Goal: Information Seeking & Learning: Learn about a topic

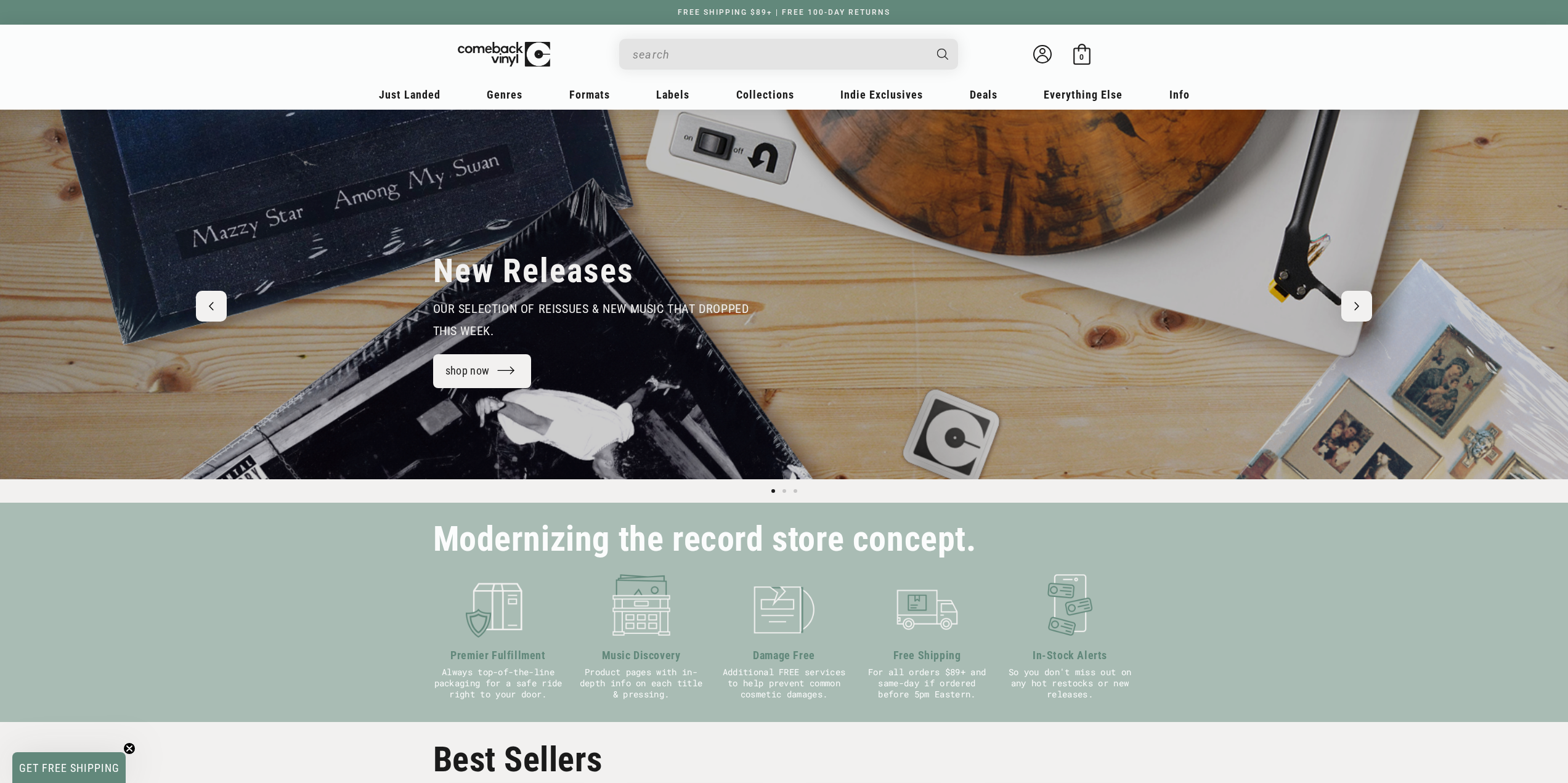
click at [722, 63] on input "Search" at bounding box center [778, 54] width 292 height 25
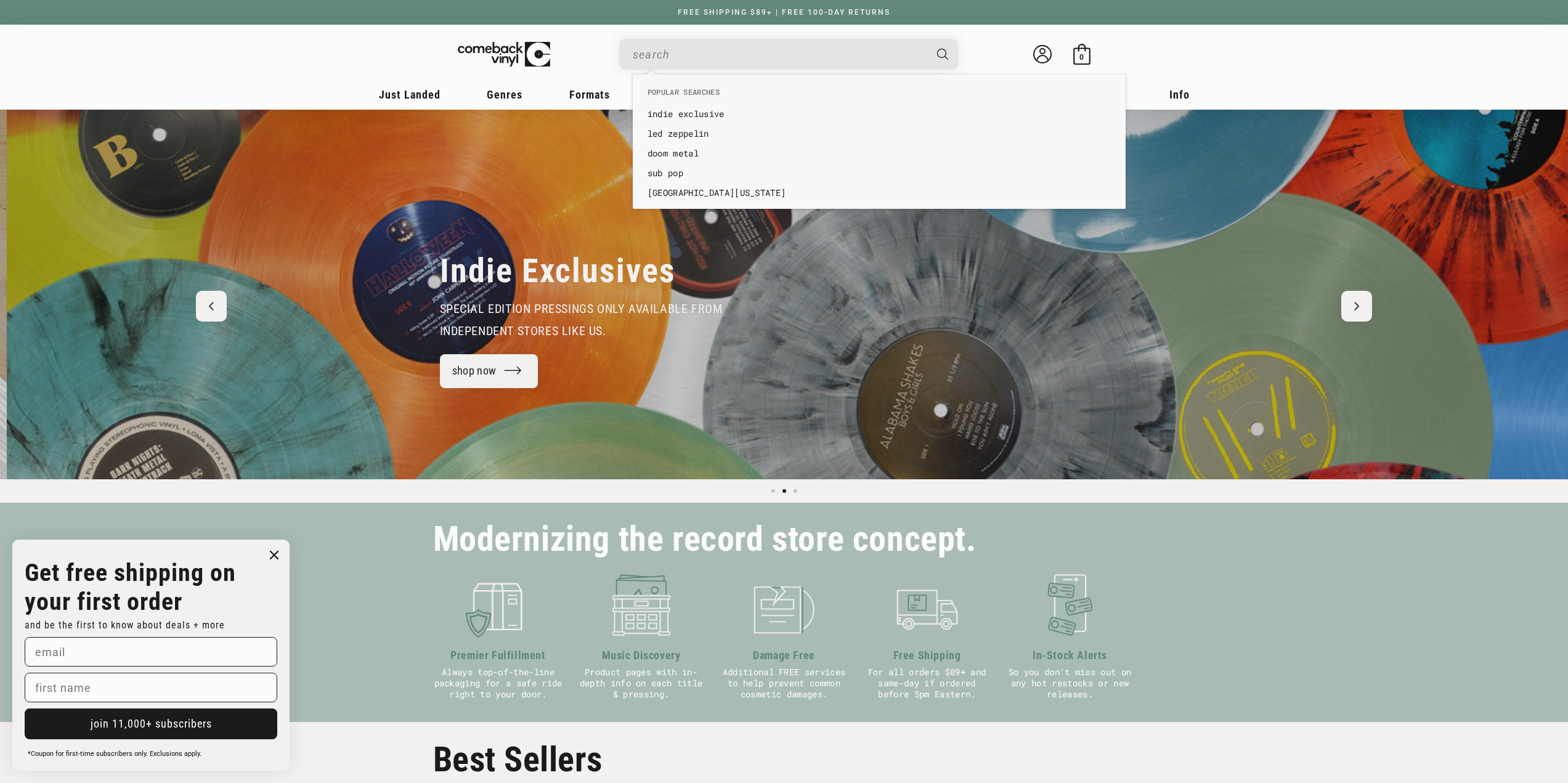
scroll to position [0, 1568]
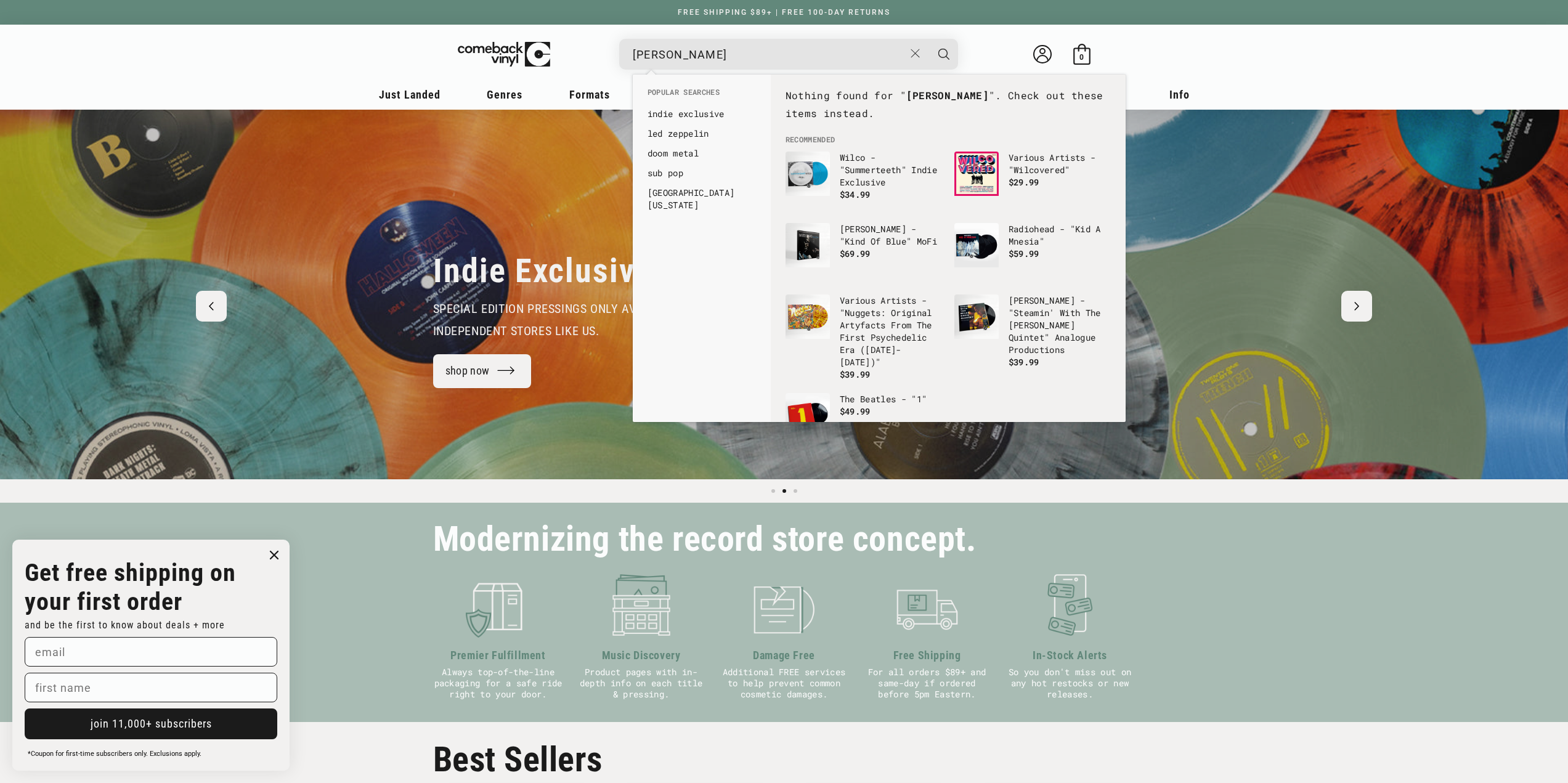
type input "[PERSON_NAME]"
click at [928, 39] on button "Search" at bounding box center [943, 54] width 31 height 31
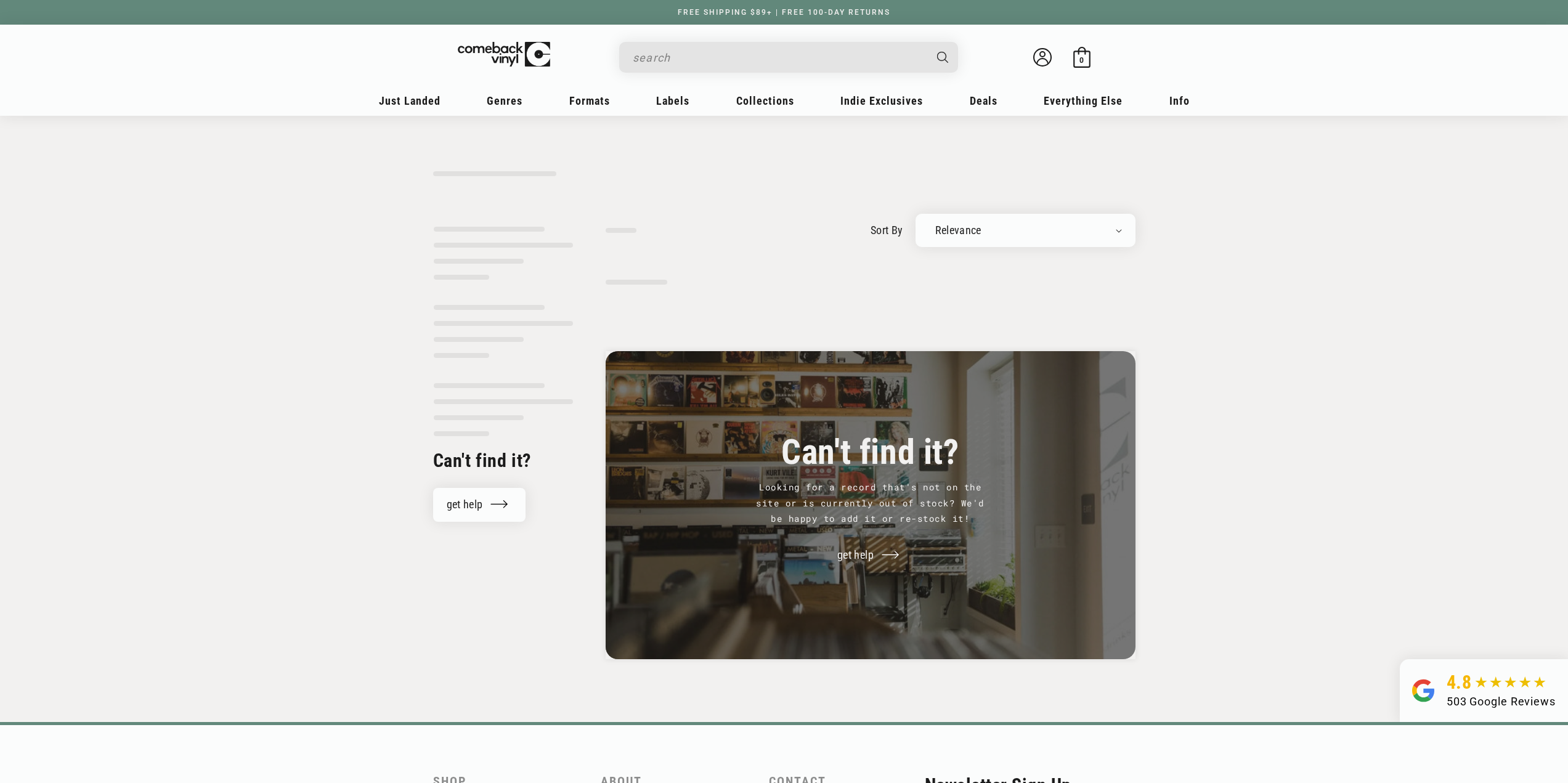
type input "corey wong"
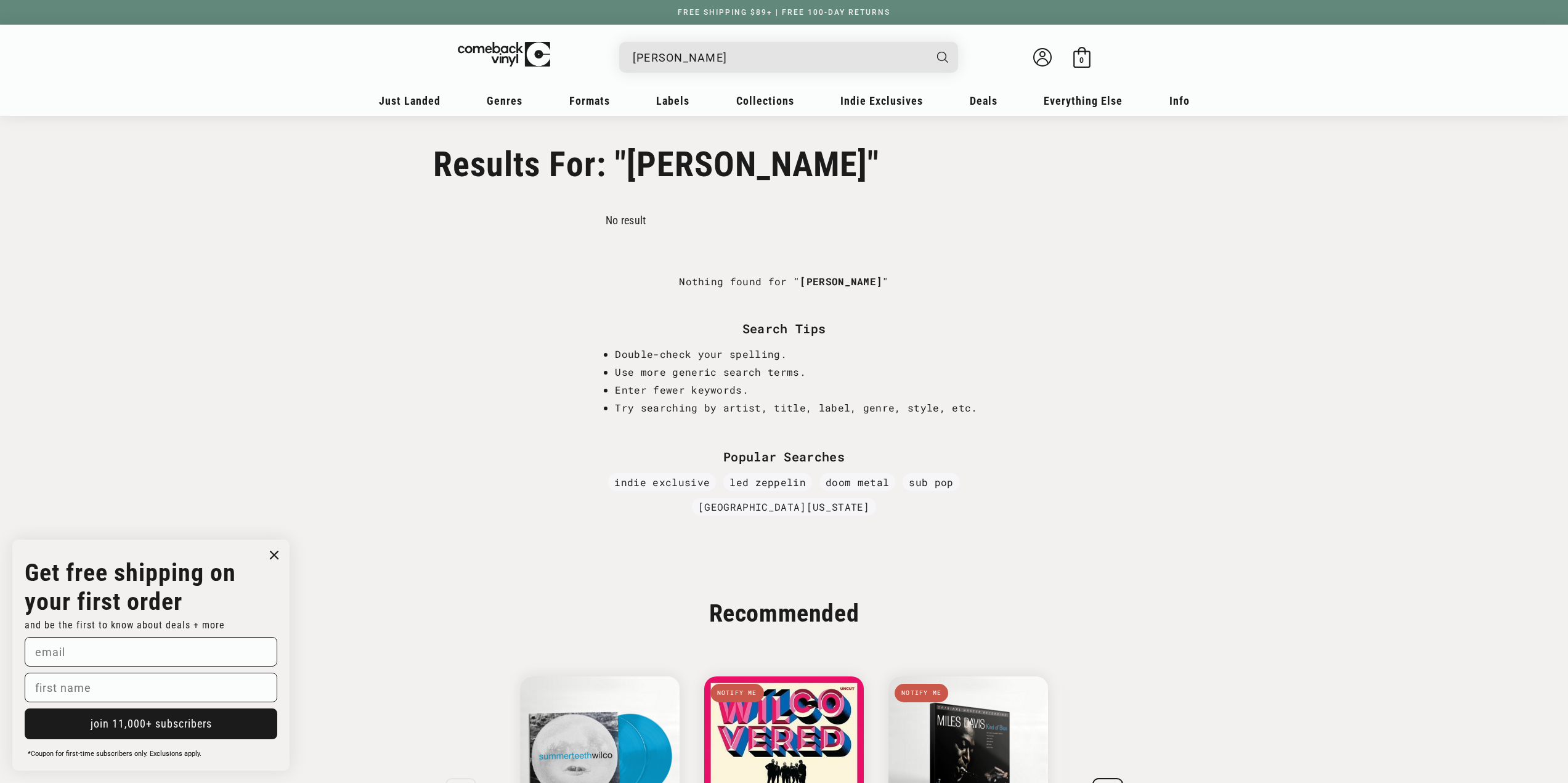
click at [717, 69] on input "corey wong" at bounding box center [778, 58] width 292 height 25
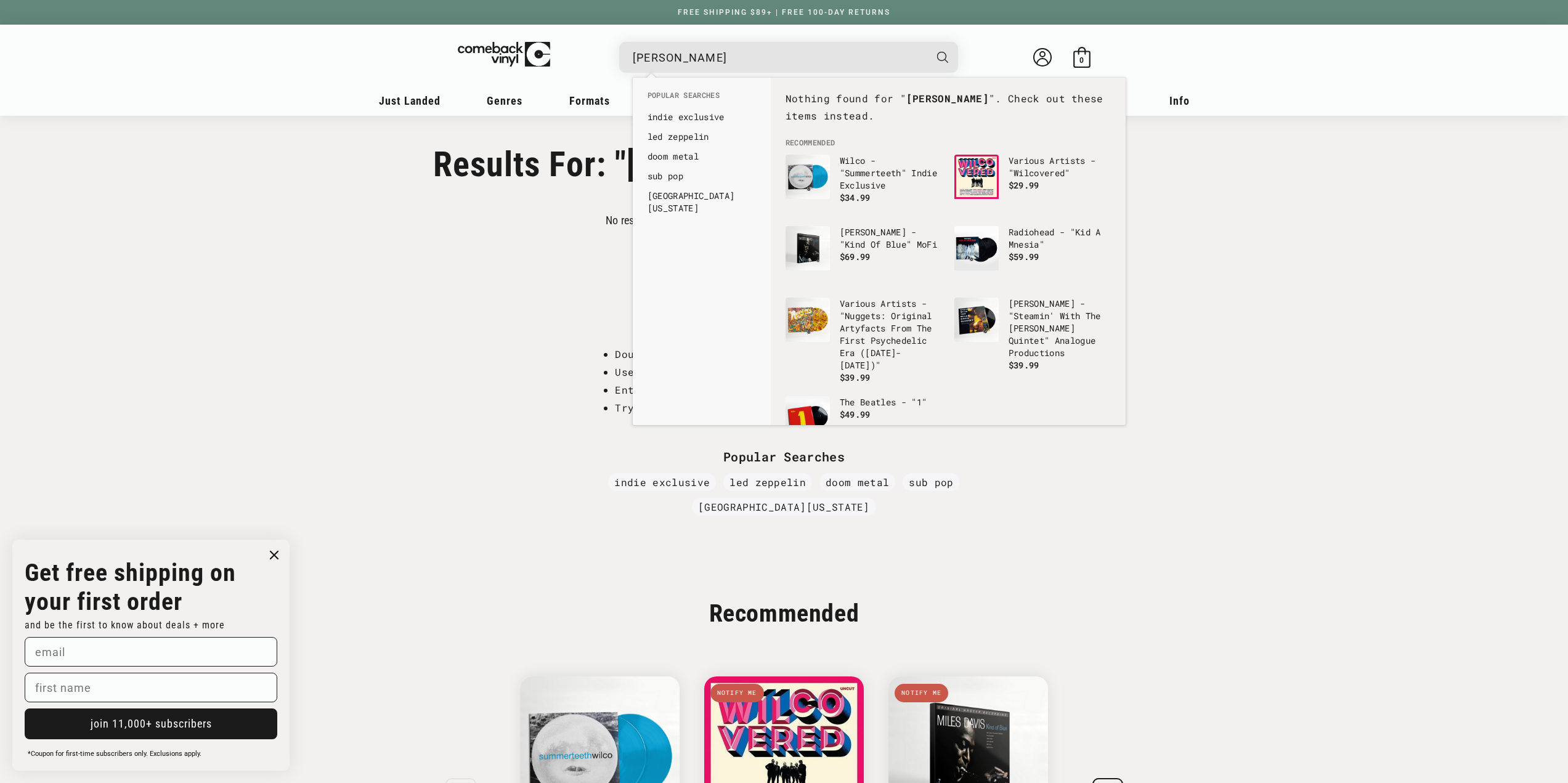
click at [717, 69] on input "corey wong" at bounding box center [778, 58] width 292 height 25
click at [1257, 287] on div "Results For: "corey wong" No result sort by Relevance Newly Added Popularity Ar…" at bounding box center [784, 725] width 1568 height 1160
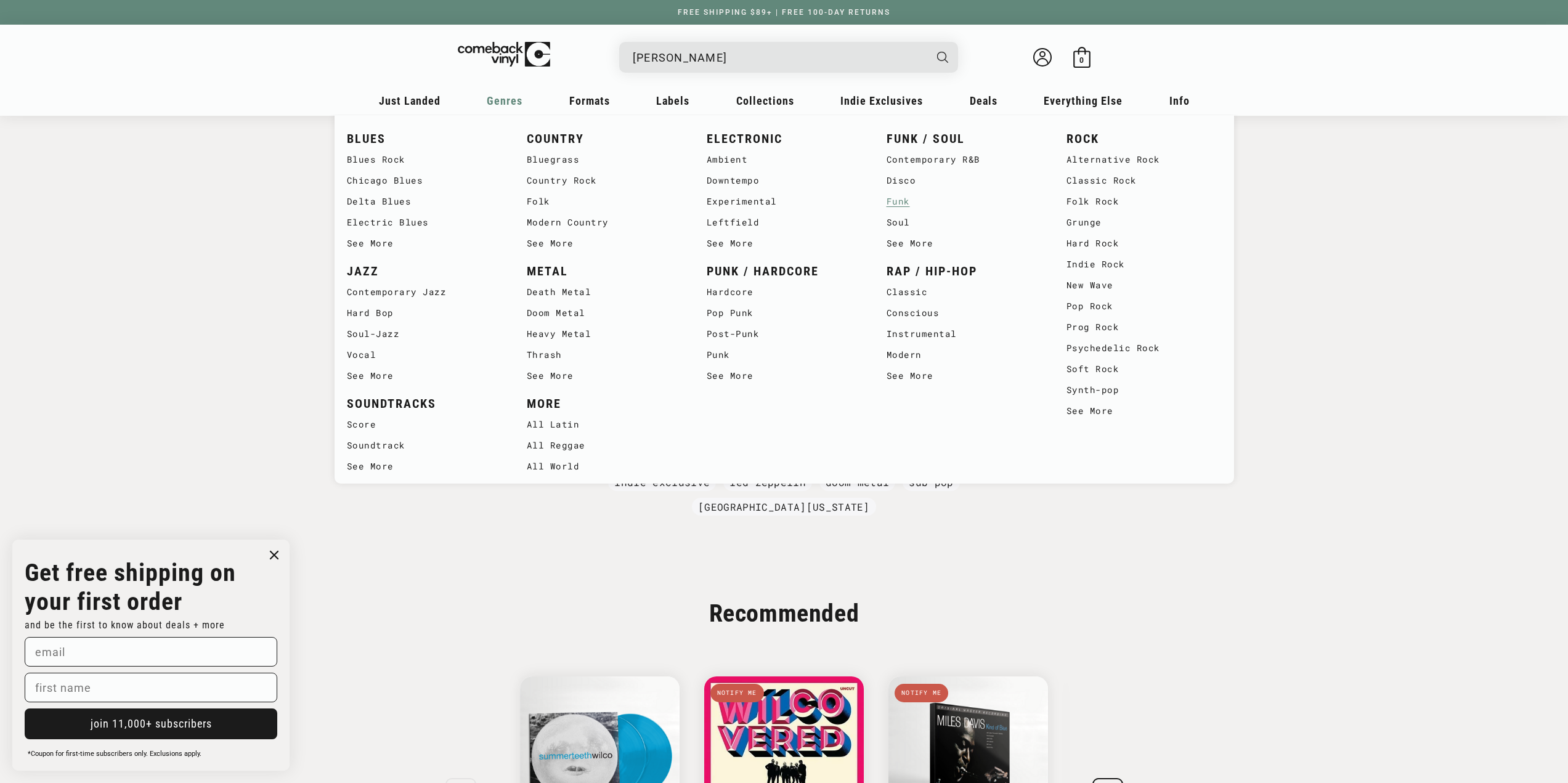
click at [901, 197] on link "Funk" at bounding box center [964, 201] width 156 height 21
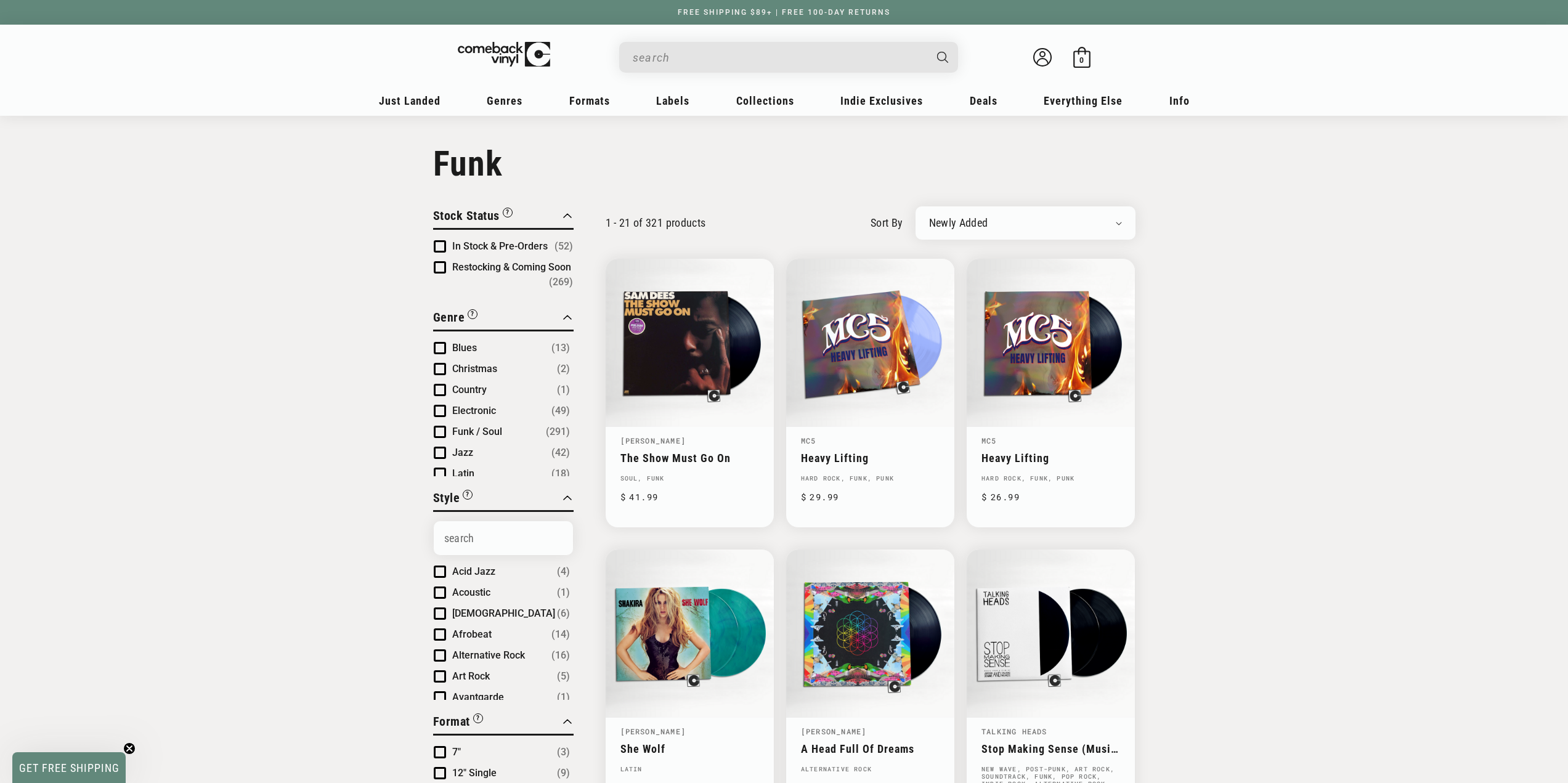
click at [702, 48] on input "When autocomplete results are available use up and down arrows to review and en…" at bounding box center [778, 58] width 292 height 25
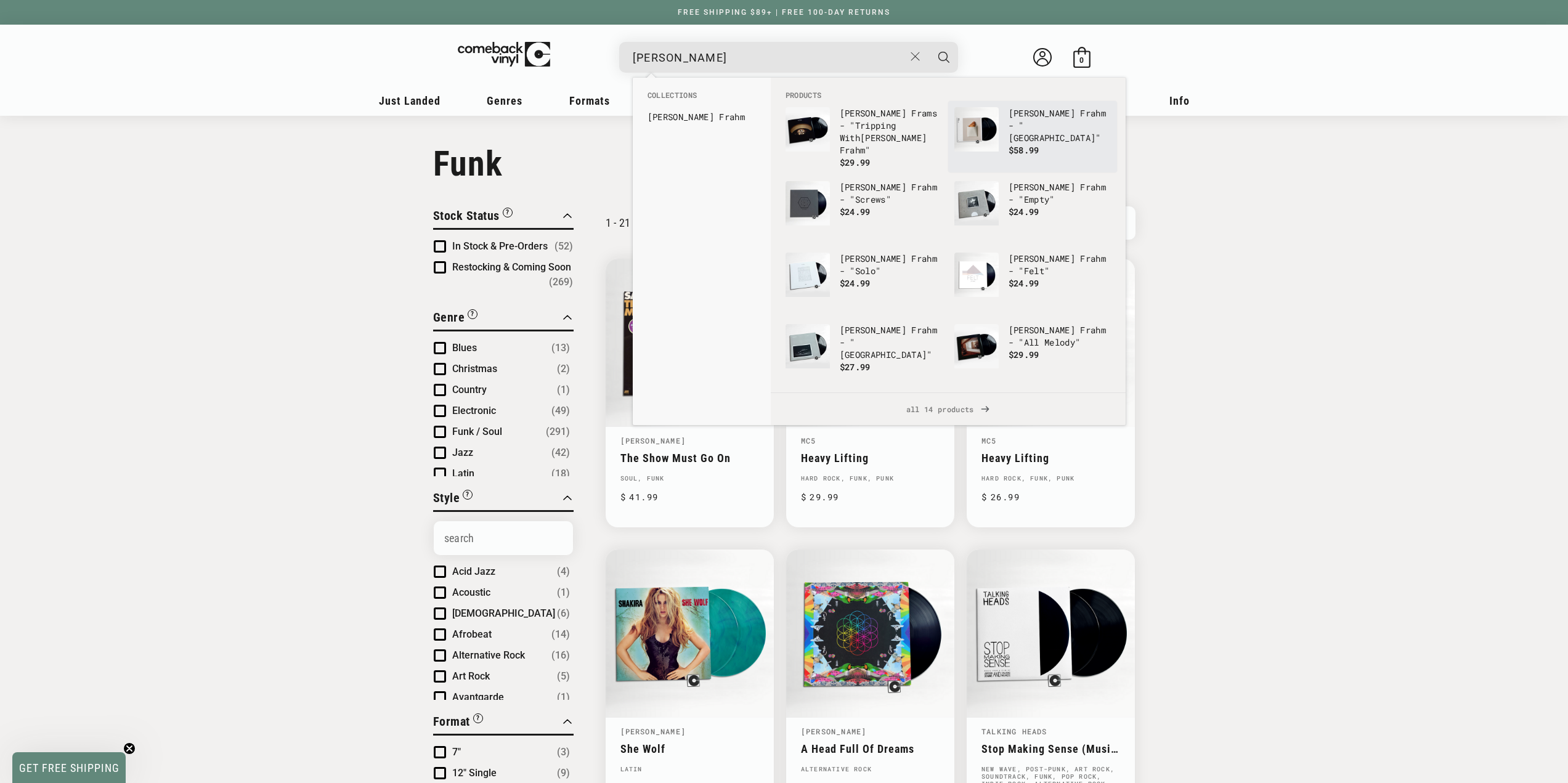
type input "Nils Fra"
click at [988, 126] on img "Products" at bounding box center [977, 129] width 44 height 44
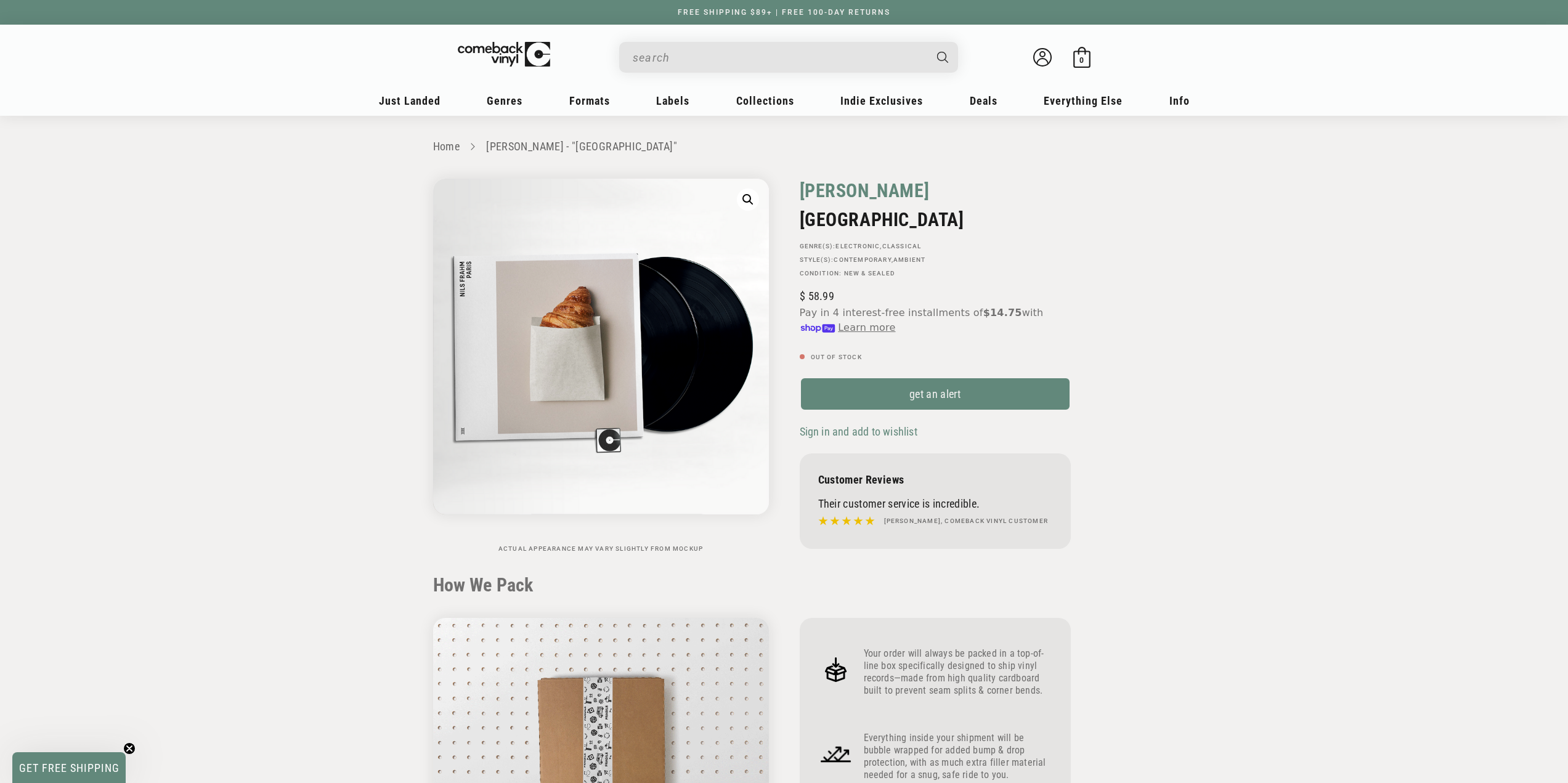
click at [854, 187] on link "Nils Frahm" at bounding box center [865, 190] width 130 height 24
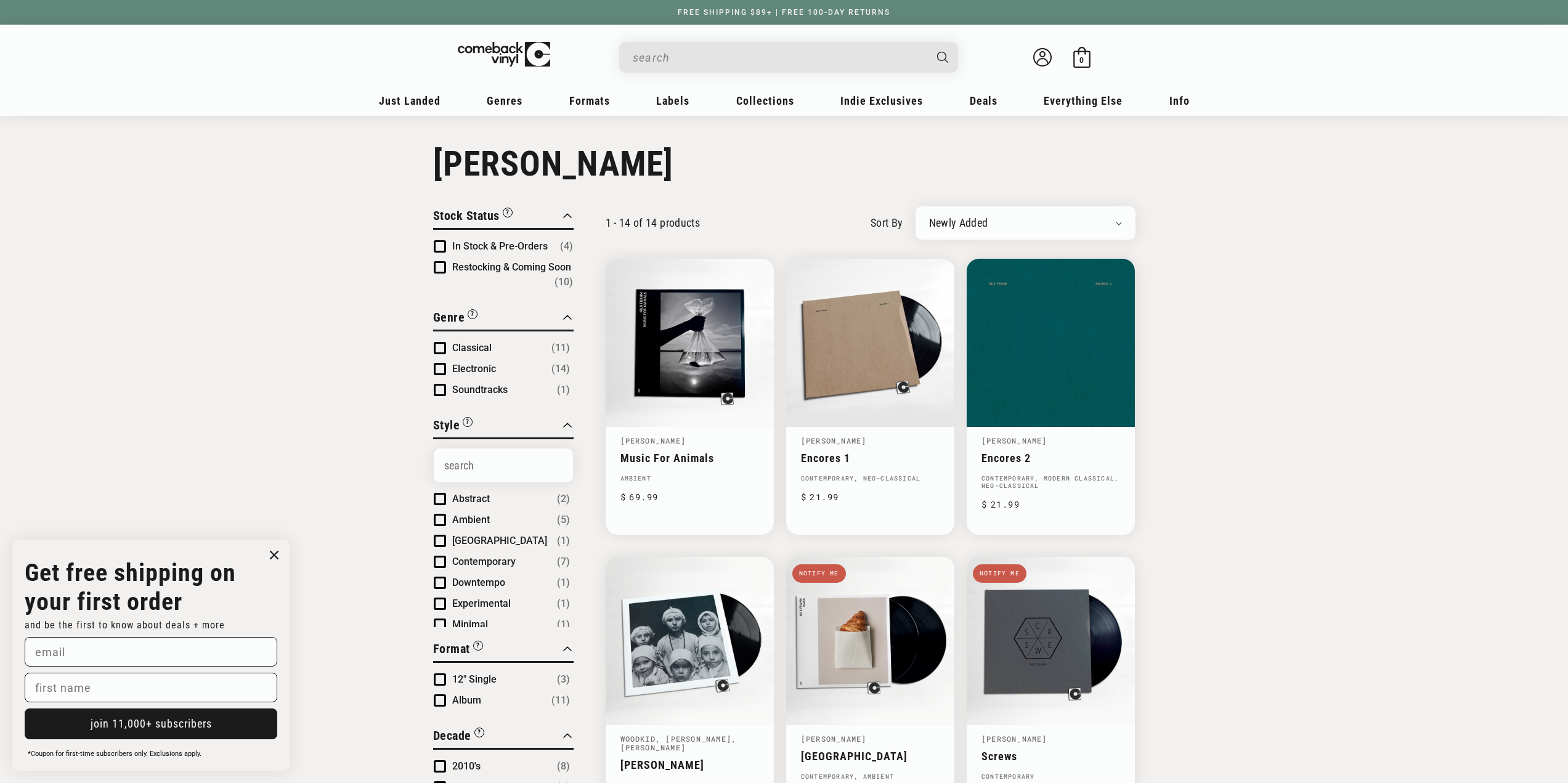
click at [818, 69] on input "When autocomplete results are available use up and down arrows to review and en…" at bounding box center [778, 58] width 292 height 25
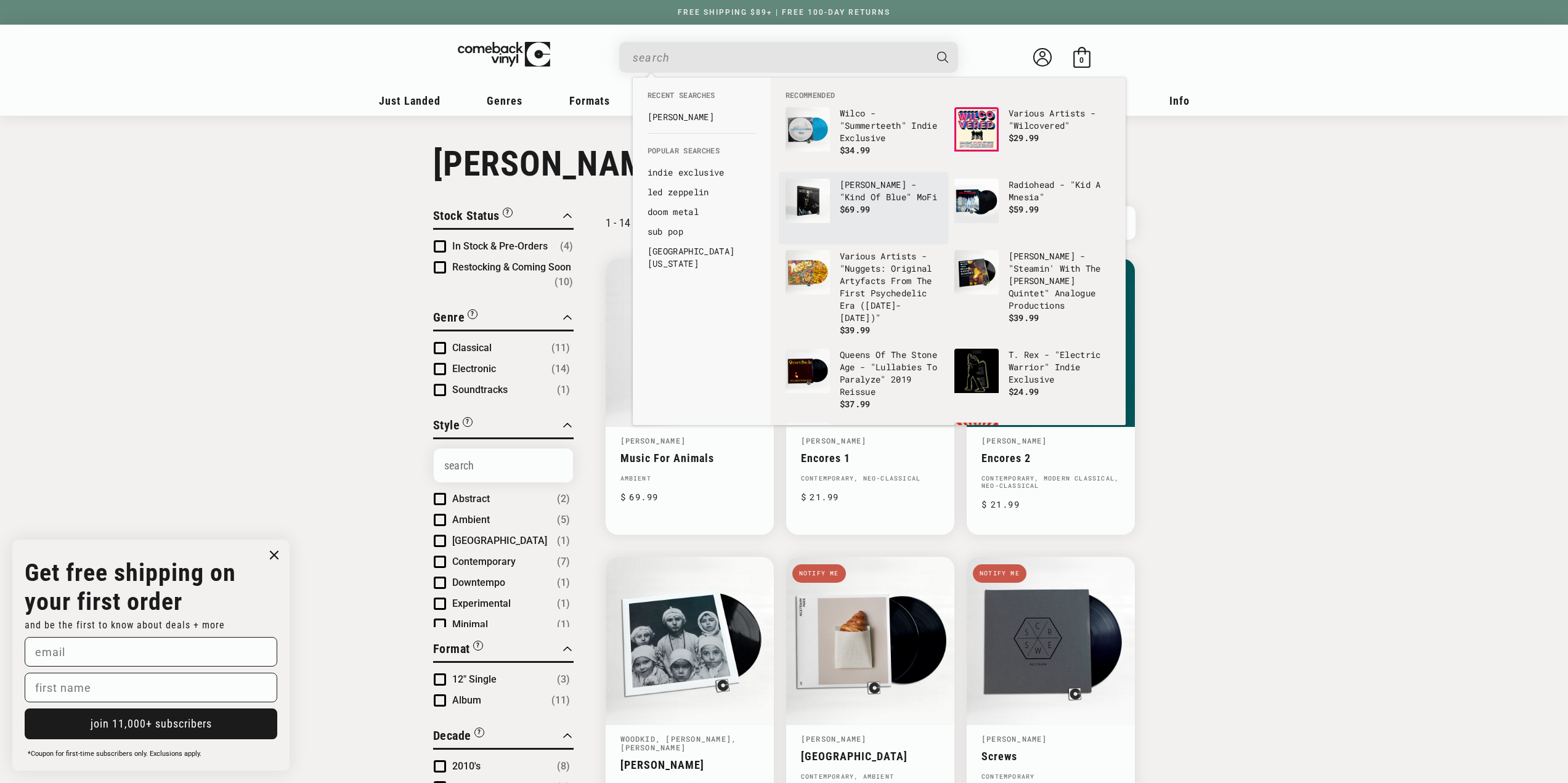
click at [797, 217] on img "Recommended" at bounding box center [808, 200] width 44 height 44
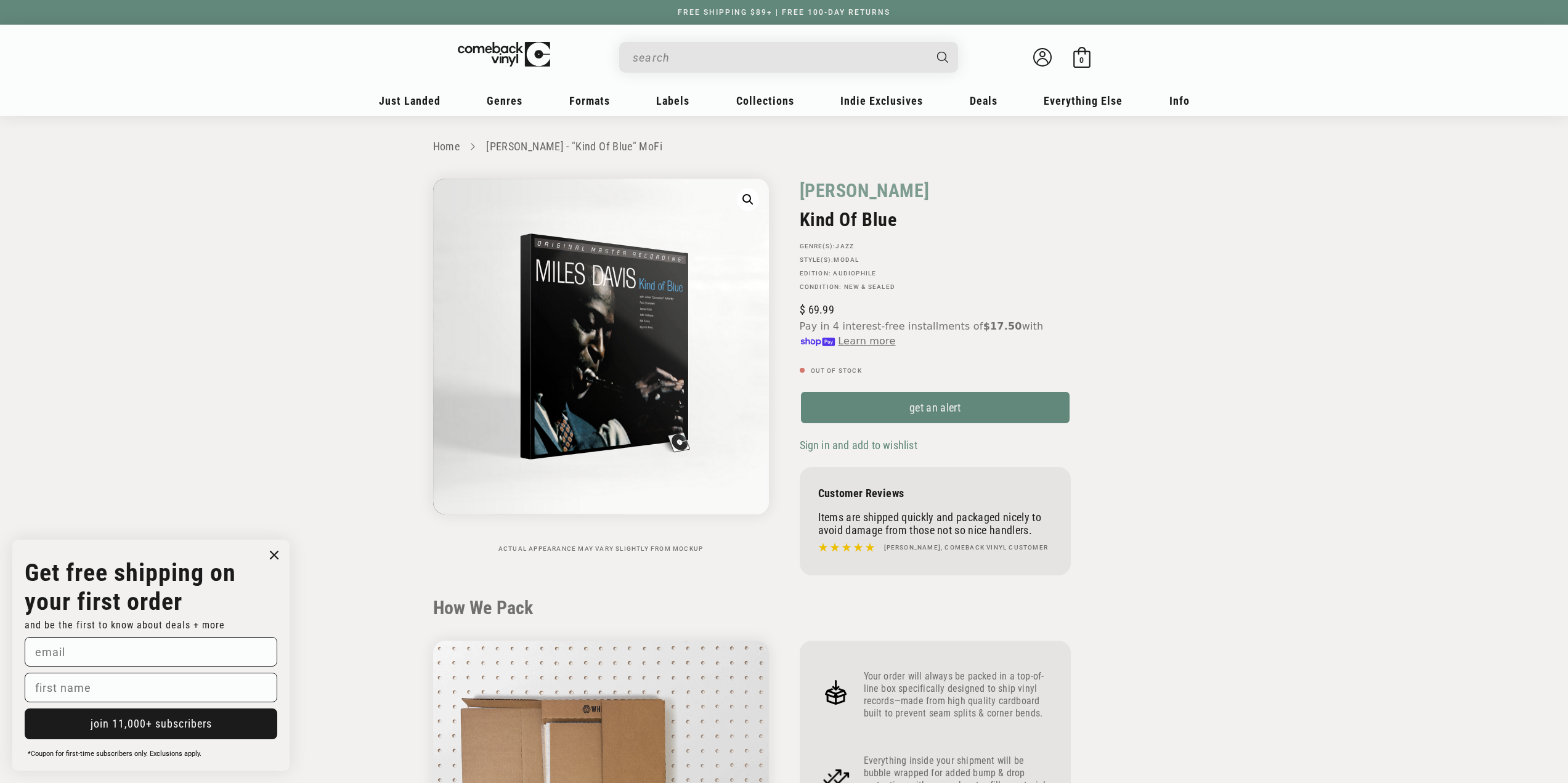
click at [708, 58] on input "When autocomplete results are available use up and down arrows to review and en…" at bounding box center [778, 58] width 292 height 25
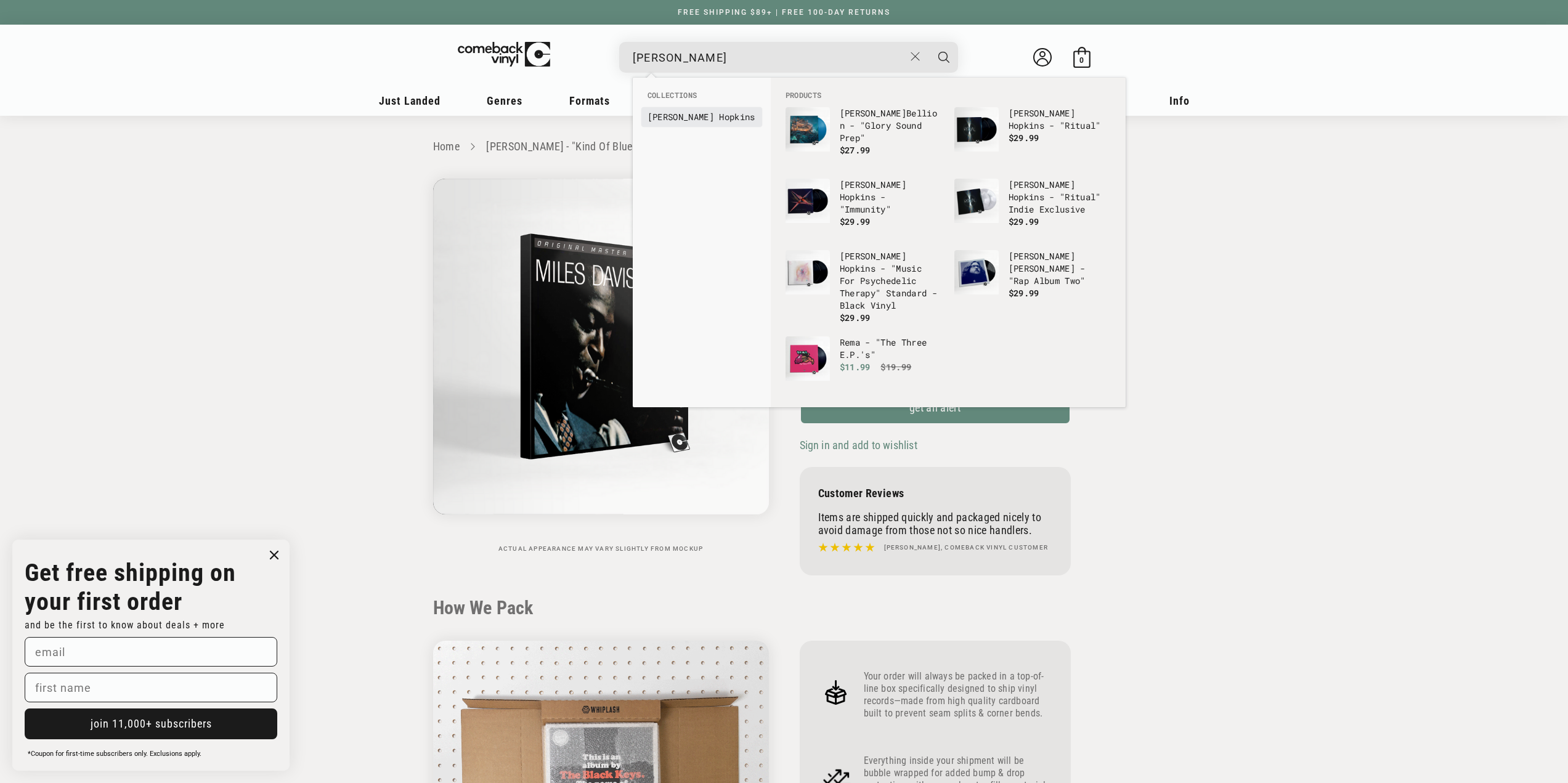
type input "[PERSON_NAME]"
click at [719, 115] on b "Hop" at bounding box center [727, 116] width 16 height 12
